Goal: Task Accomplishment & Management: Manage account settings

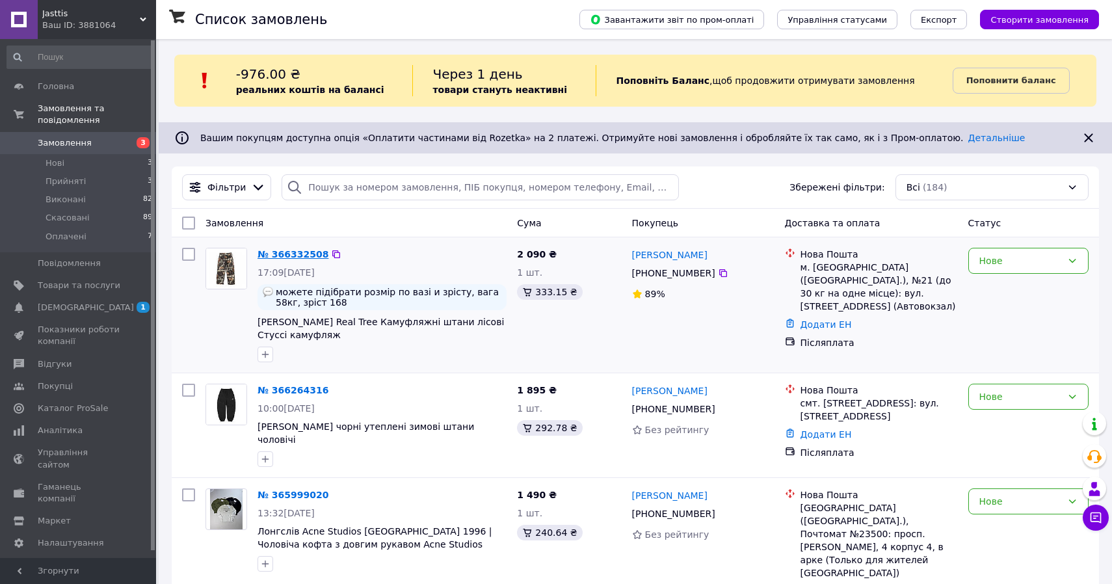
click at [306, 250] on link "№ 366332508" at bounding box center [293, 254] width 71 height 10
click at [310, 390] on link "№ 366264316" at bounding box center [293, 390] width 71 height 10
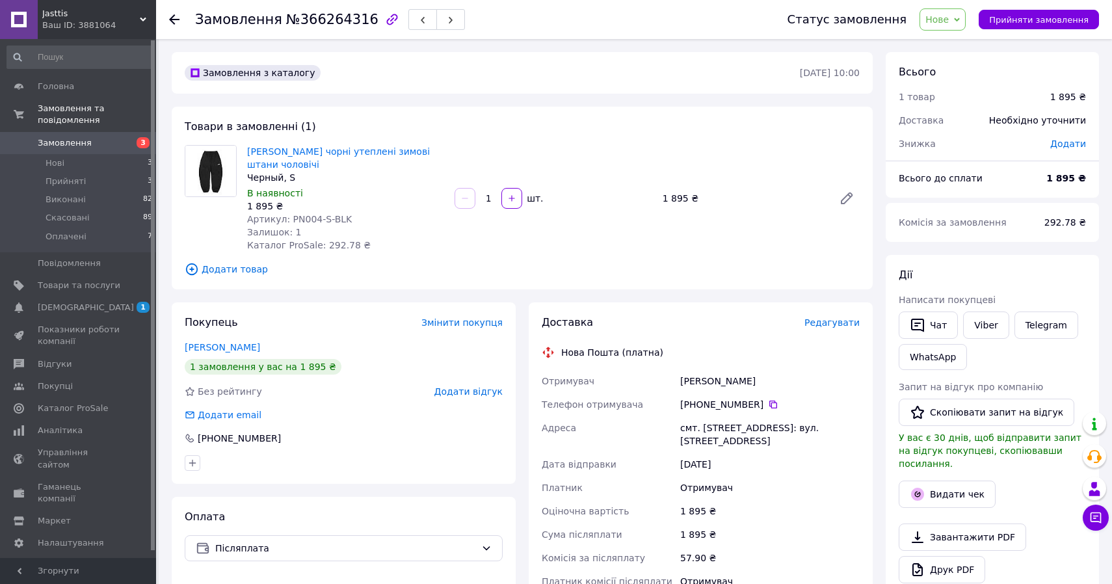
click at [174, 16] on icon at bounding box center [174, 19] width 10 height 10
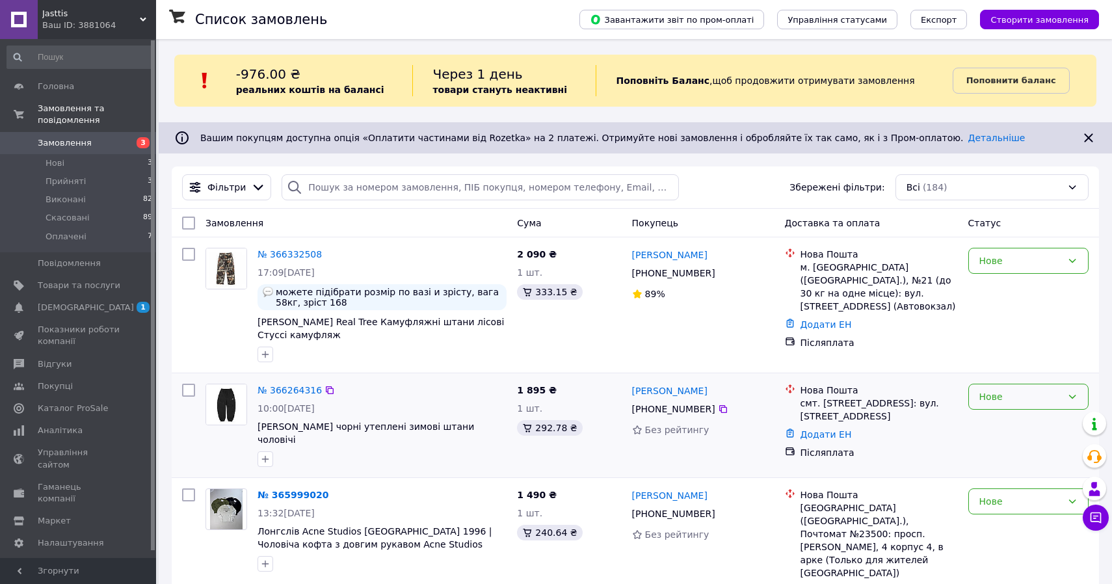
click at [1017, 389] on div "Нове" at bounding box center [1029, 397] width 120 height 26
click at [1005, 422] on li "Прийнято" at bounding box center [1028, 424] width 119 height 23
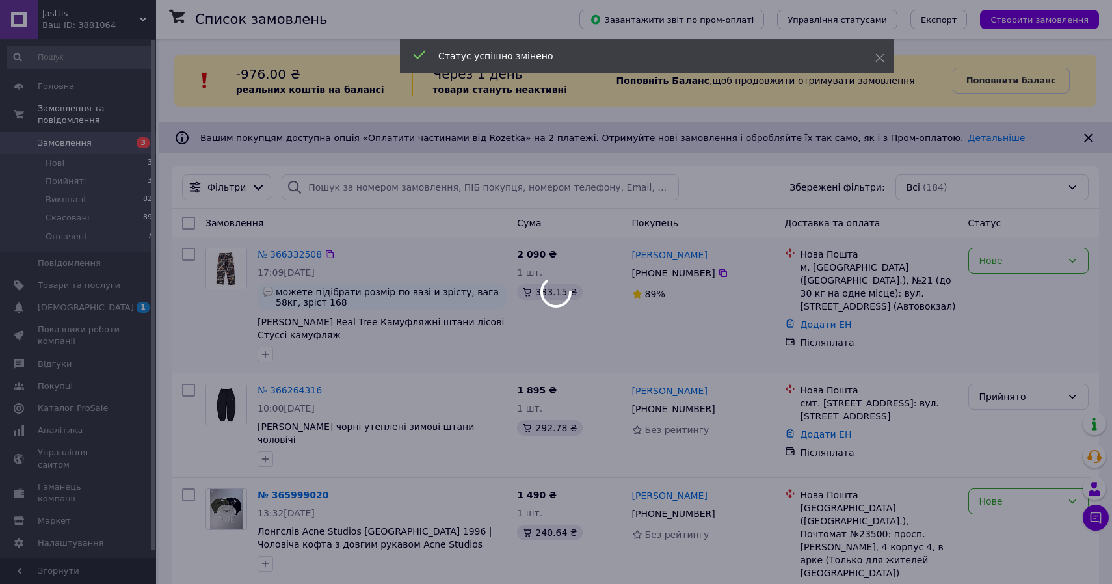
click at [1008, 261] on div at bounding box center [556, 292] width 1112 height 584
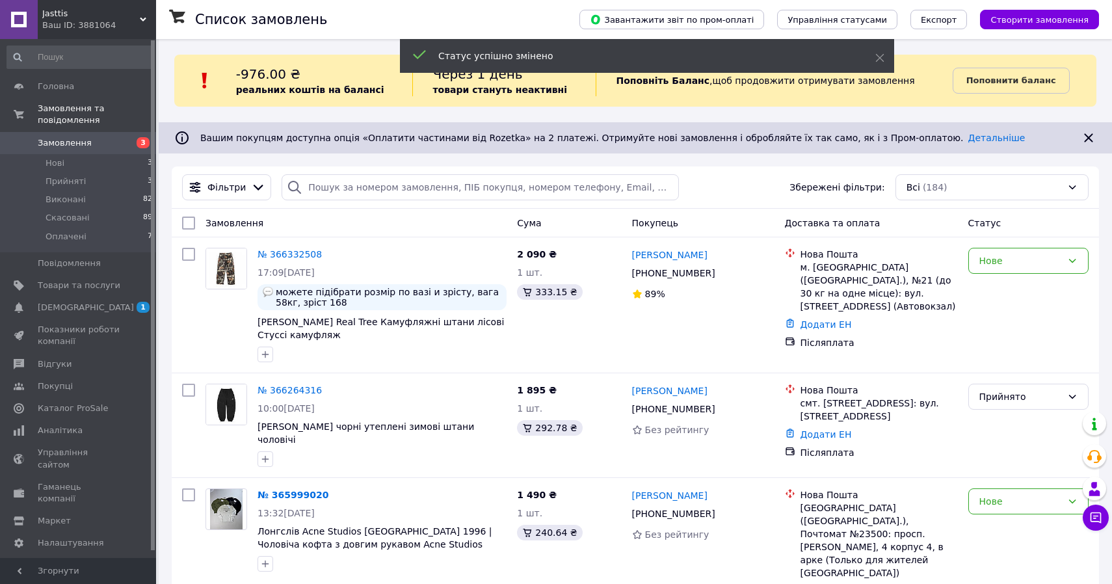
click at [1008, 261] on div "Нове" at bounding box center [1021, 261] width 83 height 14
click at [1006, 285] on li "Прийнято" at bounding box center [1028, 288] width 119 height 23
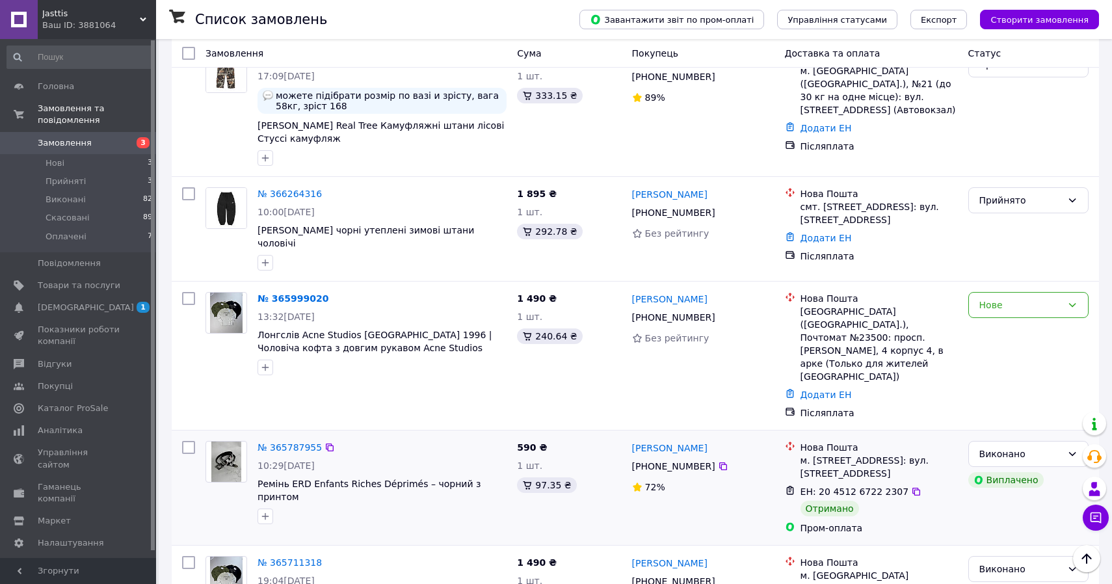
scroll to position [192, 0]
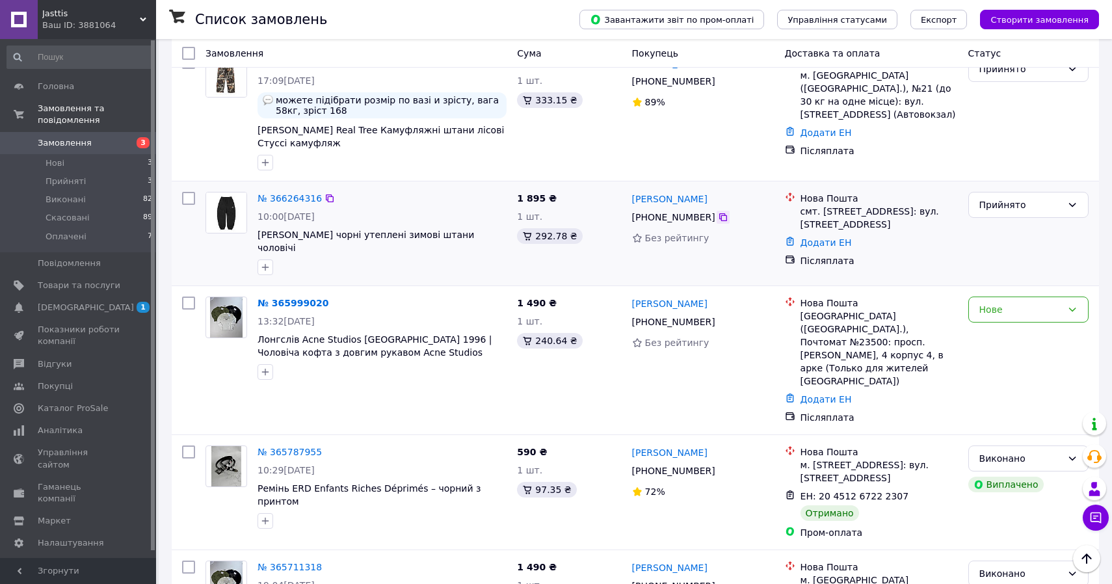
click at [720, 222] on icon at bounding box center [723, 217] width 10 height 10
click at [304, 200] on link "№ 366264316" at bounding box center [290, 198] width 64 height 10
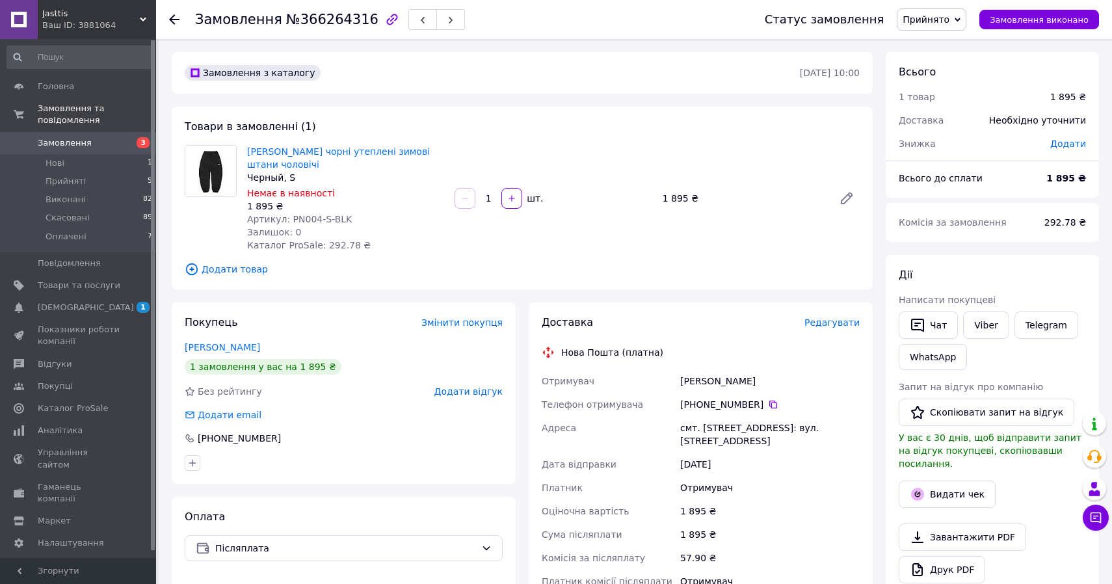
click at [172, 18] on icon at bounding box center [174, 19] width 10 height 10
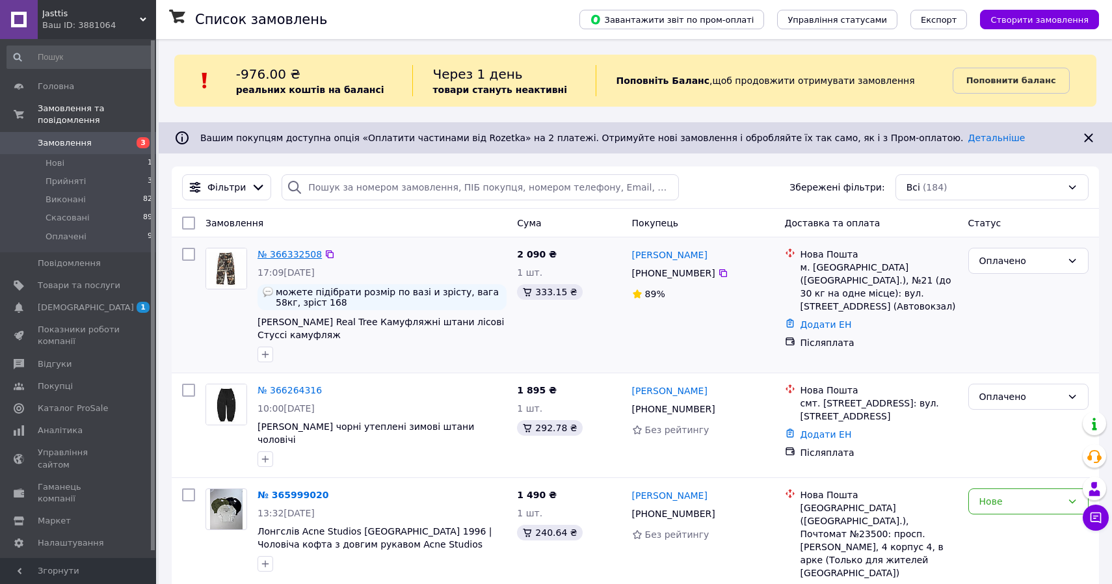
click at [301, 253] on link "№ 366332508" at bounding box center [290, 254] width 64 height 10
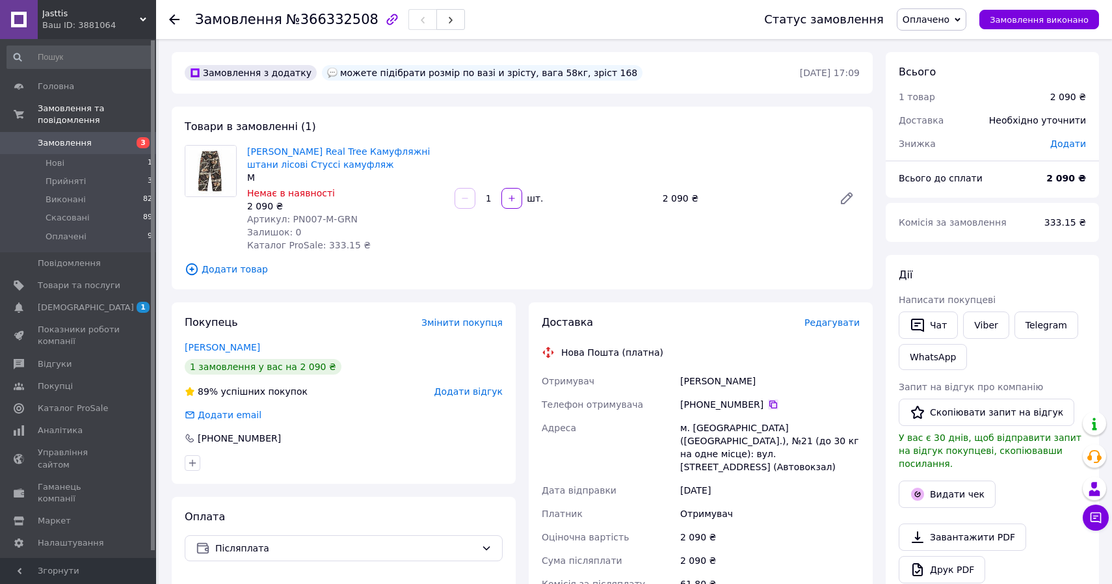
click at [773, 403] on icon at bounding box center [773, 404] width 10 height 10
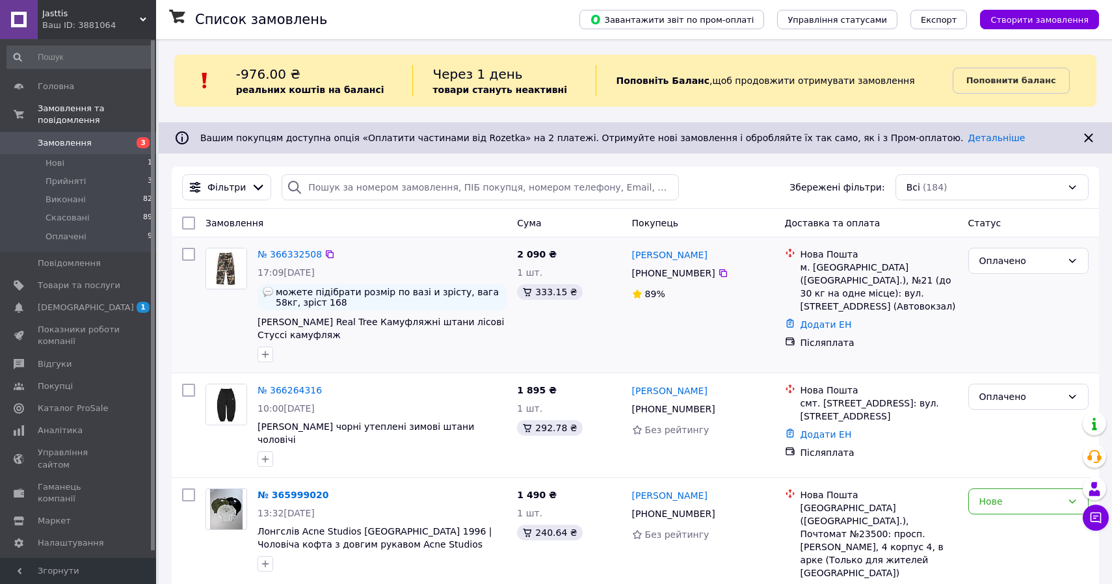
click at [831, 269] on div "м. [GEOGRAPHIC_DATA] ([GEOGRAPHIC_DATA].), №21 (до 30 кг на одне місце): вул. […" at bounding box center [879, 287] width 157 height 52
copy div "[GEOGRAPHIC_DATA]"
click at [271, 258] on link "№ 366332508" at bounding box center [290, 254] width 64 height 10
